Goal: Task Accomplishment & Management: Manage account settings

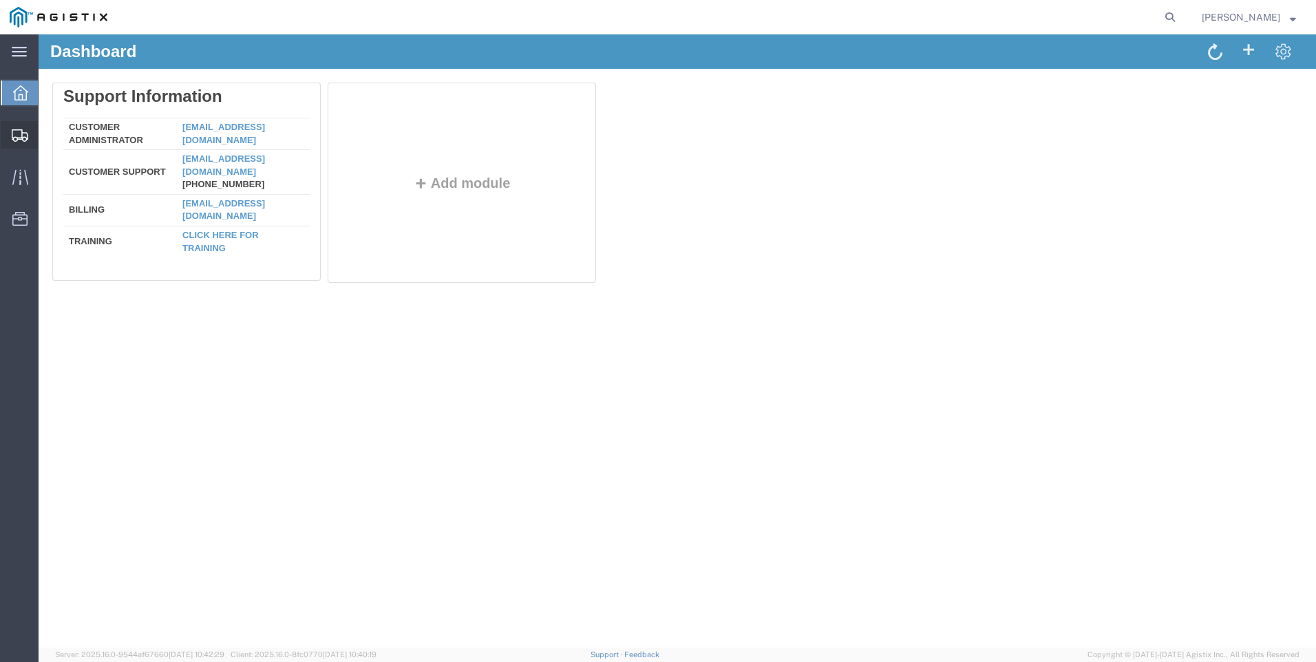
click at [0, 0] on span "Shipment Manager" at bounding box center [0, 0] width 0 height 0
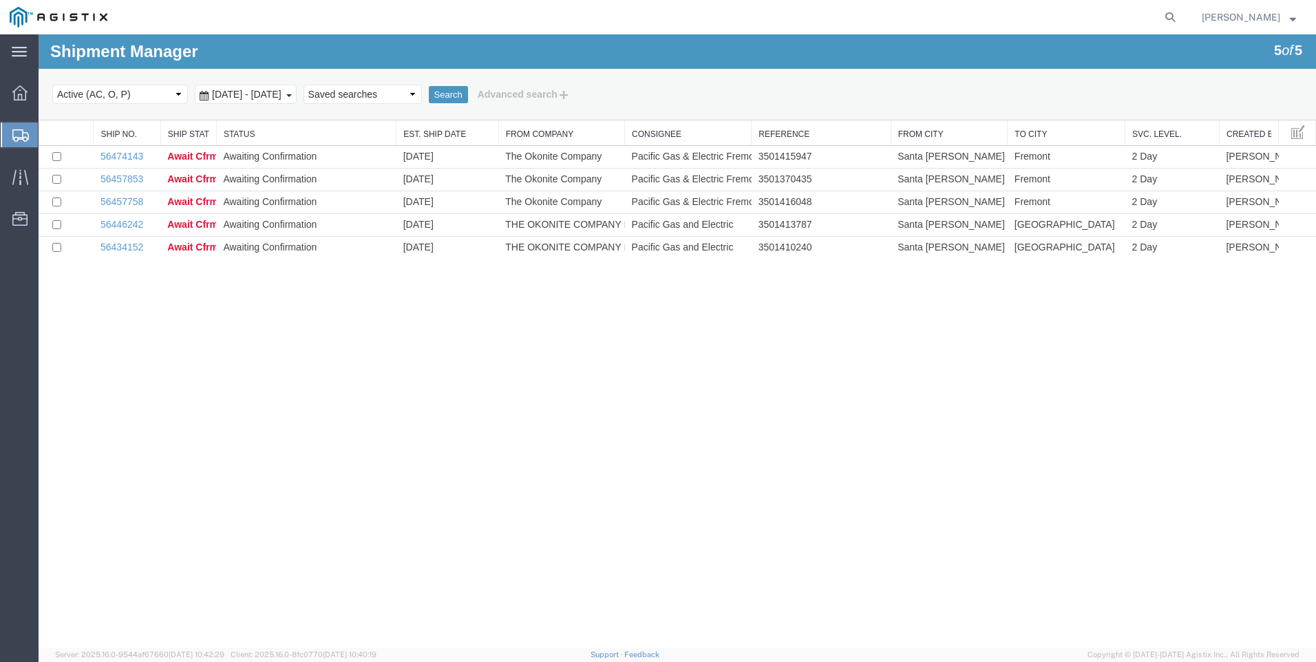
click at [1296, 16] on strong "button" at bounding box center [1293, 16] width 6 height 5
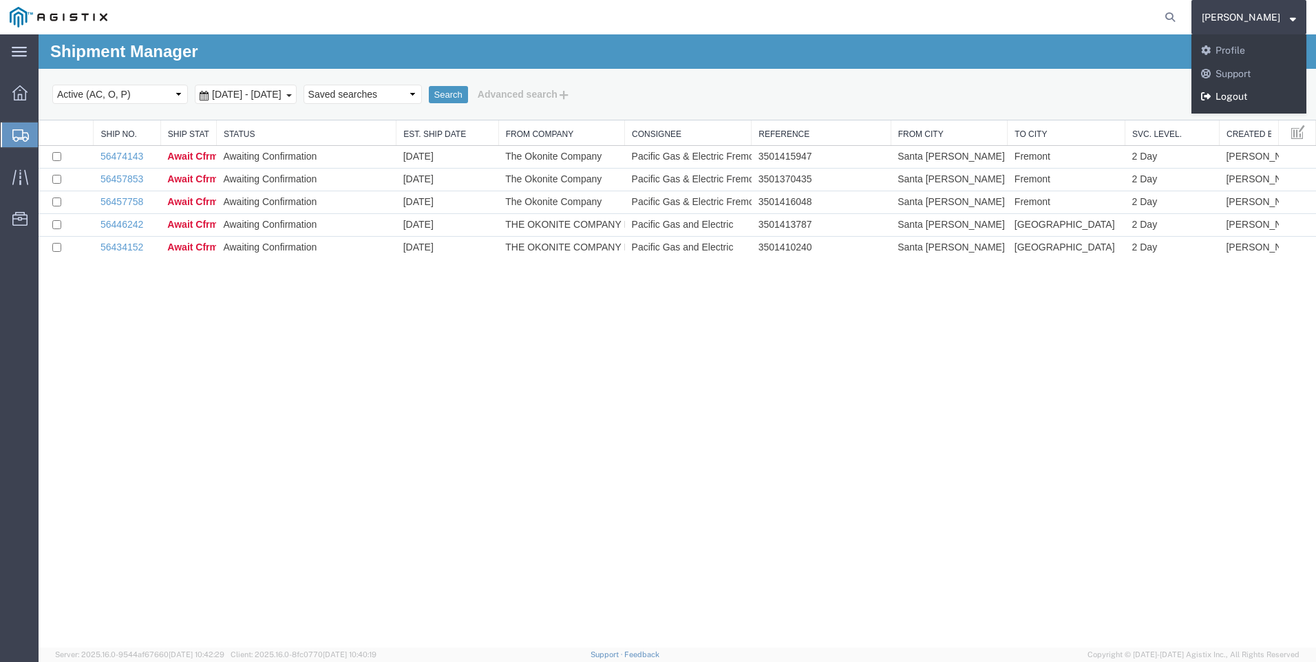
click at [1269, 87] on link "Logout" at bounding box center [1249, 96] width 115 height 23
